Goal: Task Accomplishment & Management: Use online tool/utility

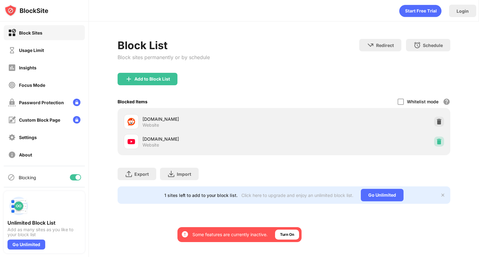
click at [434, 142] on div at bounding box center [439, 142] width 10 height 10
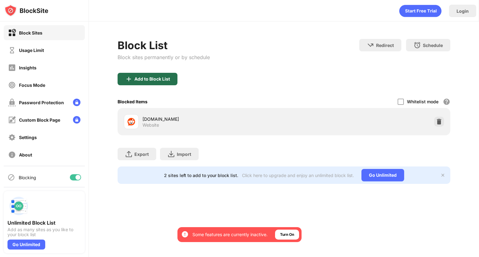
click at [148, 84] on div "Add to Block List" at bounding box center [148, 79] width 60 height 12
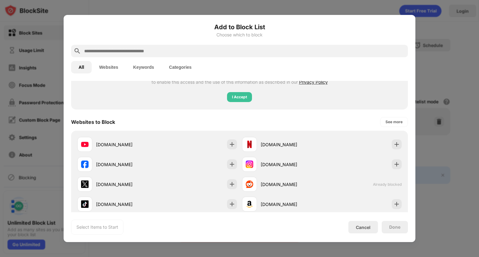
scroll to position [89, 0]
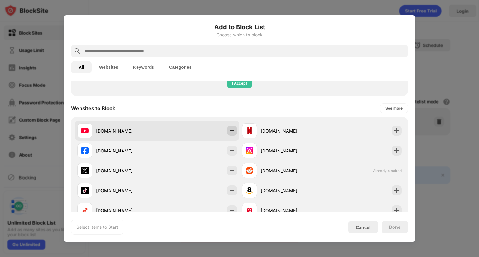
click at [232, 131] on img at bounding box center [232, 131] width 6 height 6
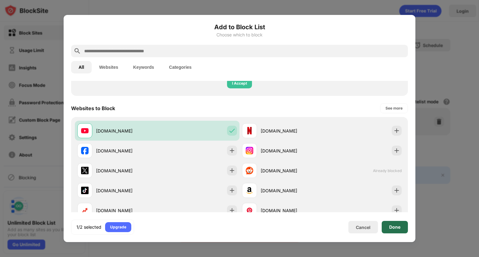
click at [400, 228] on div "Done" at bounding box center [394, 227] width 11 height 5
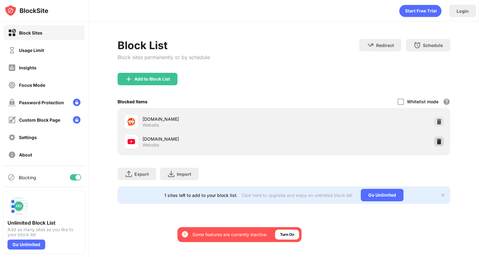
click at [441, 143] on img at bounding box center [439, 142] width 6 height 6
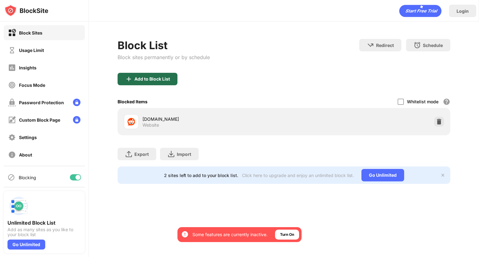
click at [152, 84] on div "Add to Block List" at bounding box center [148, 79] width 60 height 12
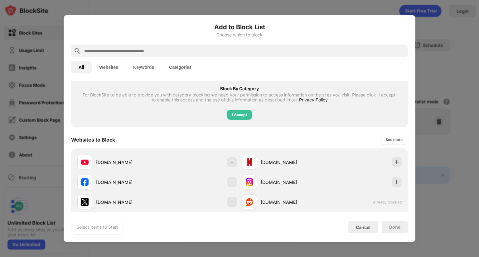
scroll to position [57, 0]
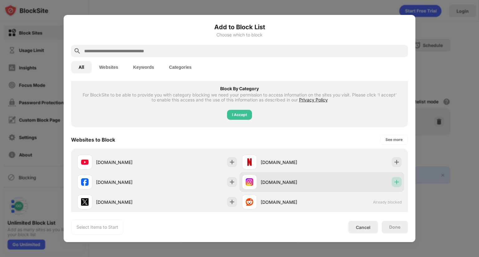
click at [394, 183] on img at bounding box center [396, 182] width 6 height 6
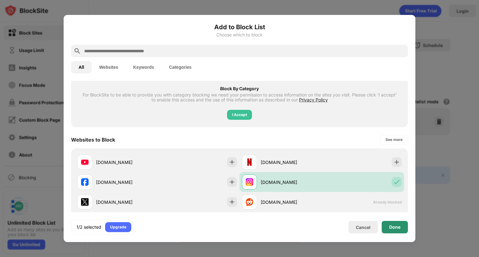
click at [404, 224] on div "Done" at bounding box center [395, 227] width 26 height 12
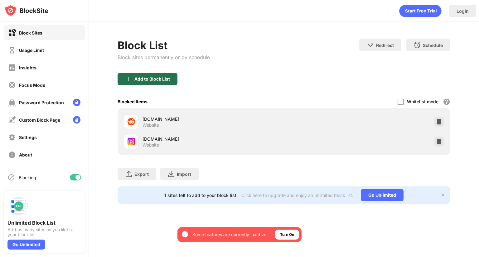
click at [142, 81] on div "Add to Block List" at bounding box center [148, 79] width 60 height 12
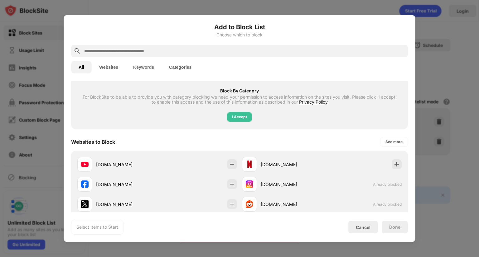
scroll to position [57, 0]
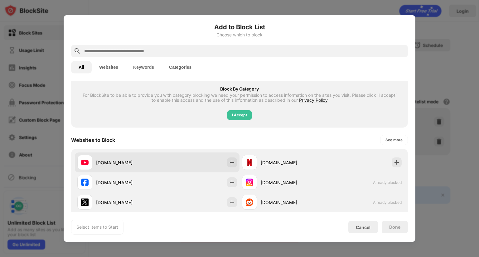
click at [226, 156] on div "youtube.com" at bounding box center [157, 163] width 165 height 20
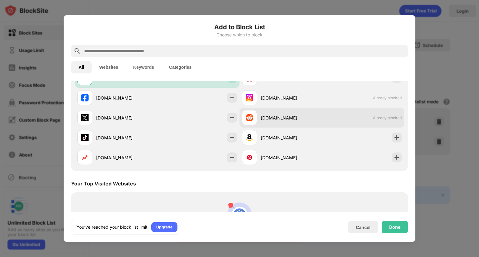
scroll to position [142, 0]
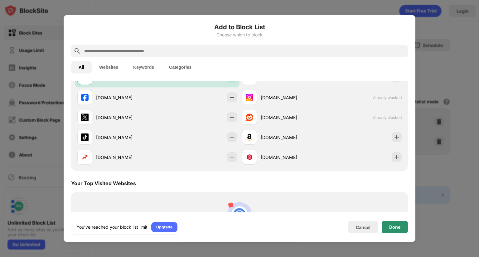
click at [392, 227] on div "Done" at bounding box center [394, 227] width 11 height 5
